Goal: Information Seeking & Learning: Check status

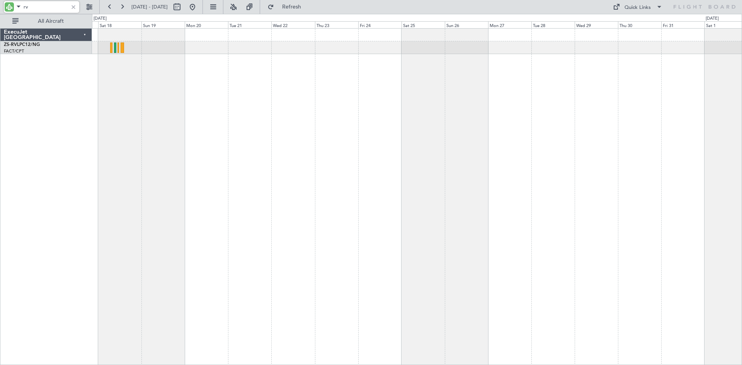
type input "r"
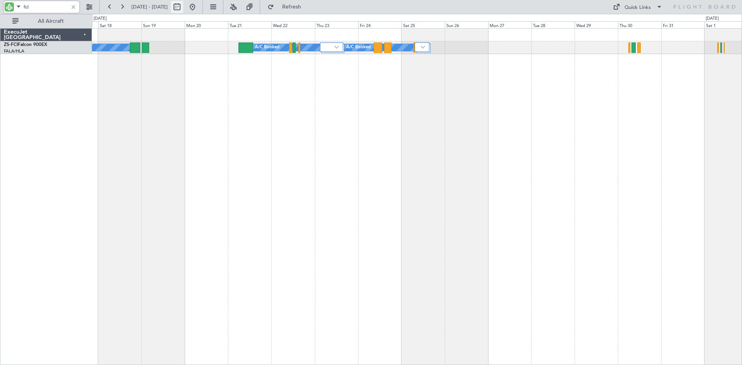
type input "fci"
click at [183, 5] on button at bounding box center [177, 7] width 12 height 12
select select "10"
select select "2025"
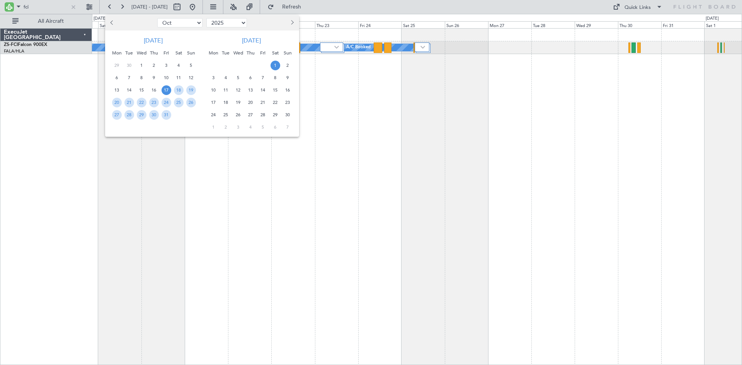
click at [292, 22] on span "Next month" at bounding box center [291, 22] width 5 height 5
click at [225, 115] on span "30" at bounding box center [226, 115] width 10 height 10
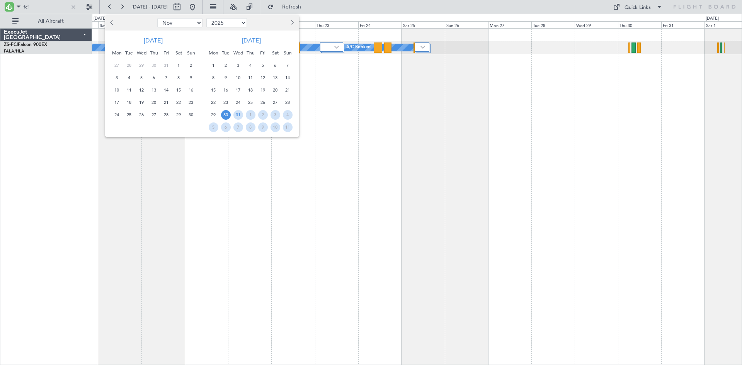
click at [225, 115] on span "30" at bounding box center [226, 115] width 10 height 10
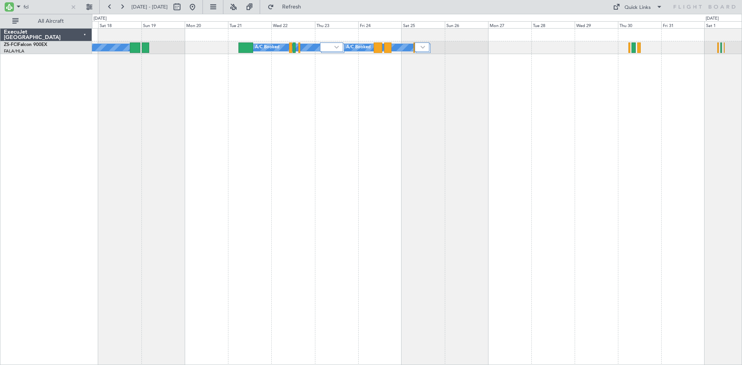
select select "12"
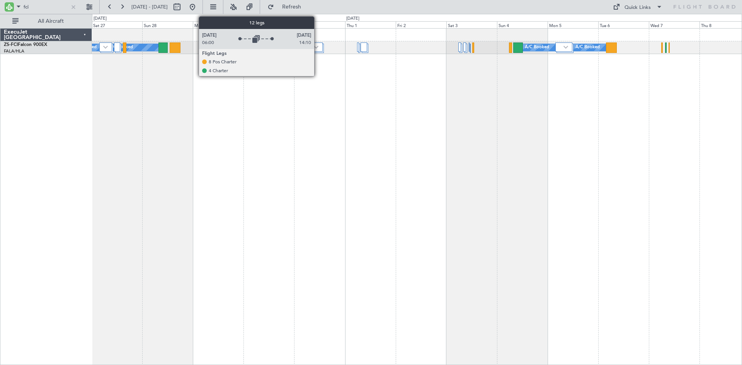
click at [317, 48] on img at bounding box center [316, 47] width 5 height 3
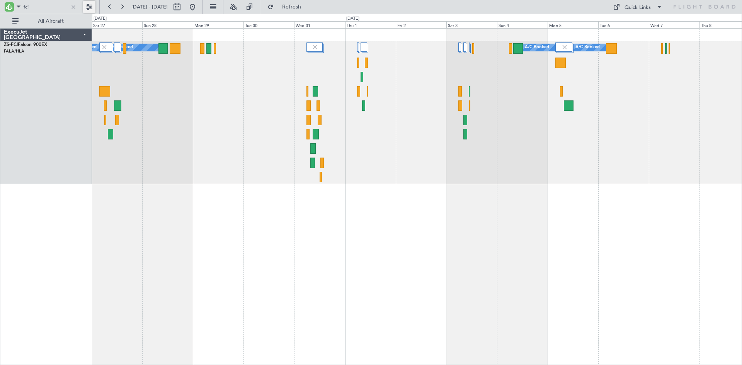
click at [87, 5] on button at bounding box center [89, 7] width 12 height 12
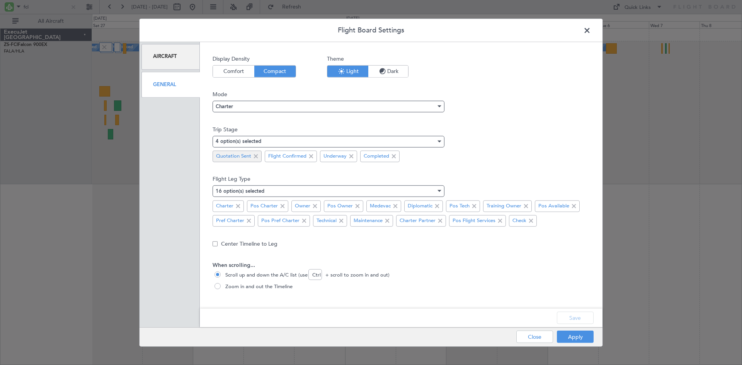
click at [255, 154] on span at bounding box center [255, 156] width 9 height 9
drag, startPoint x: 578, startPoint y: 319, endPoint x: 577, endPoint y: 325, distance: 6.4
click at [578, 319] on button "Save" at bounding box center [575, 318] width 37 height 12
click at [577, 334] on div "Apply Close" at bounding box center [539, 336] width 112 height 19
click at [574, 339] on button "Apply" at bounding box center [575, 337] width 37 height 12
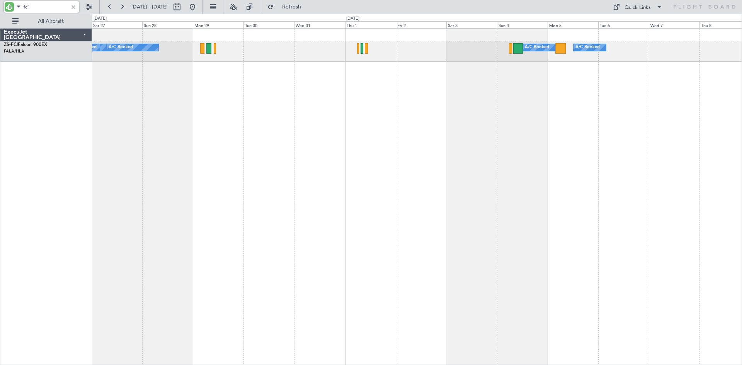
click at [41, 8] on input "fci" at bounding box center [46, 7] width 44 height 12
type input "f"
type input "sla"
click at [199, 6] on button at bounding box center [192, 7] width 12 height 12
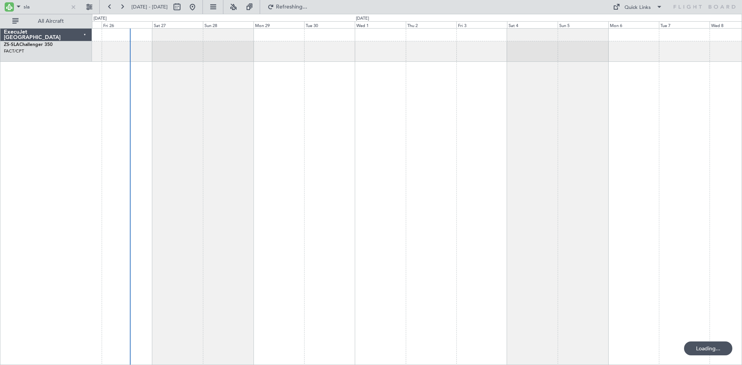
click at [271, 173] on div at bounding box center [417, 196] width 650 height 337
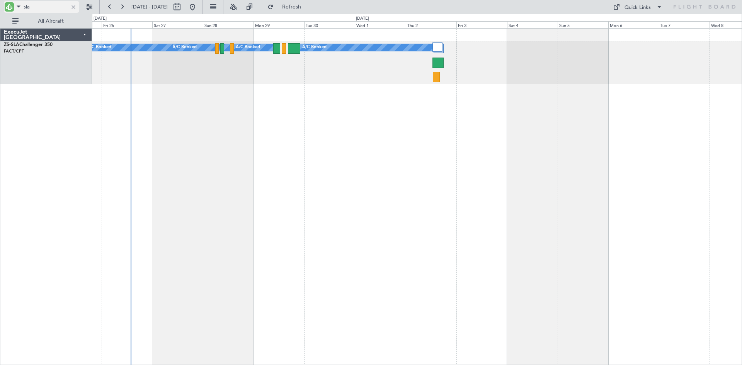
click at [73, 7] on div at bounding box center [73, 7] width 8 height 8
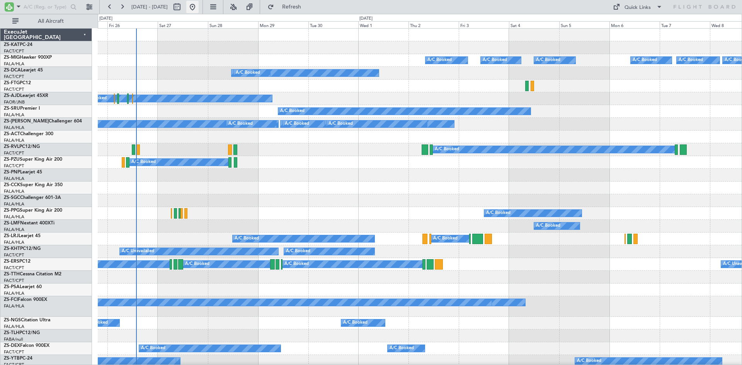
click at [199, 7] on button at bounding box center [192, 7] width 12 height 12
